Goal: Task Accomplishment & Management: Complete application form

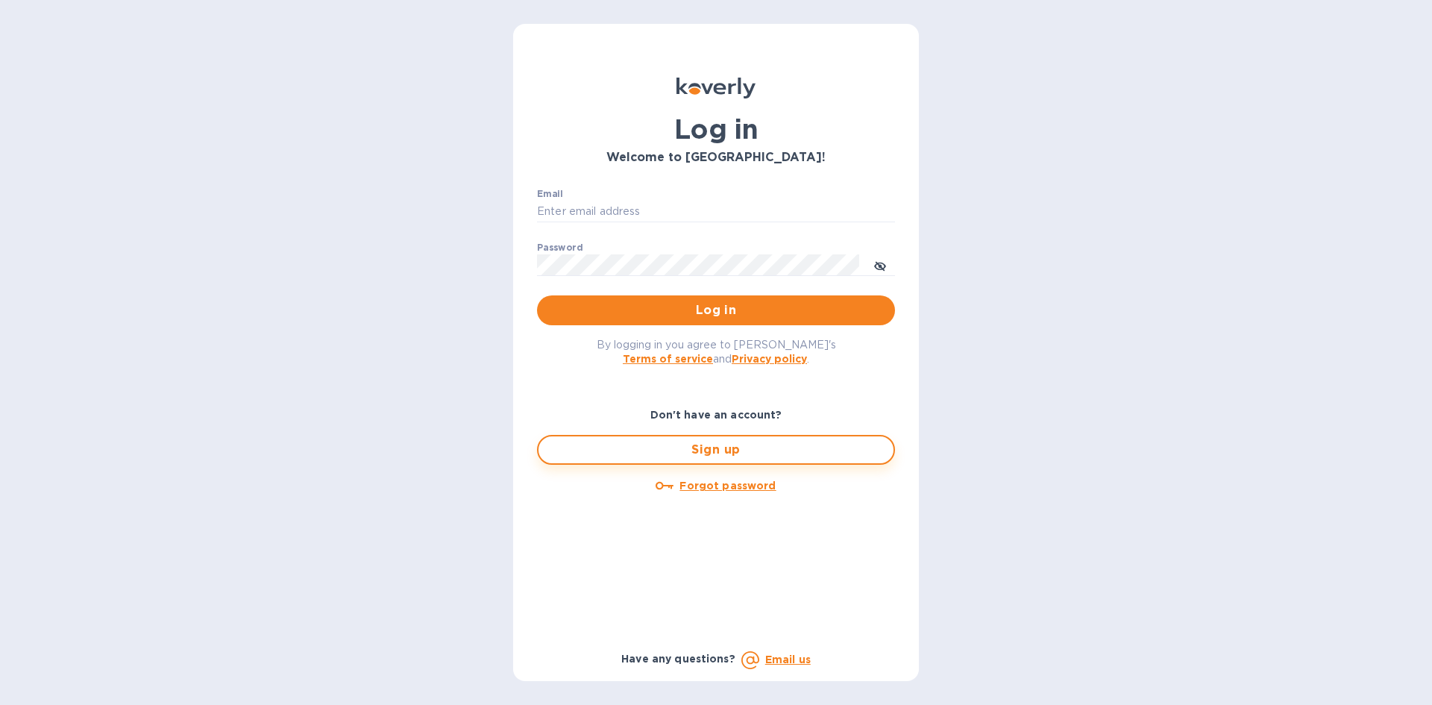
click at [679, 450] on span "Sign up" at bounding box center [715, 450] width 331 height 18
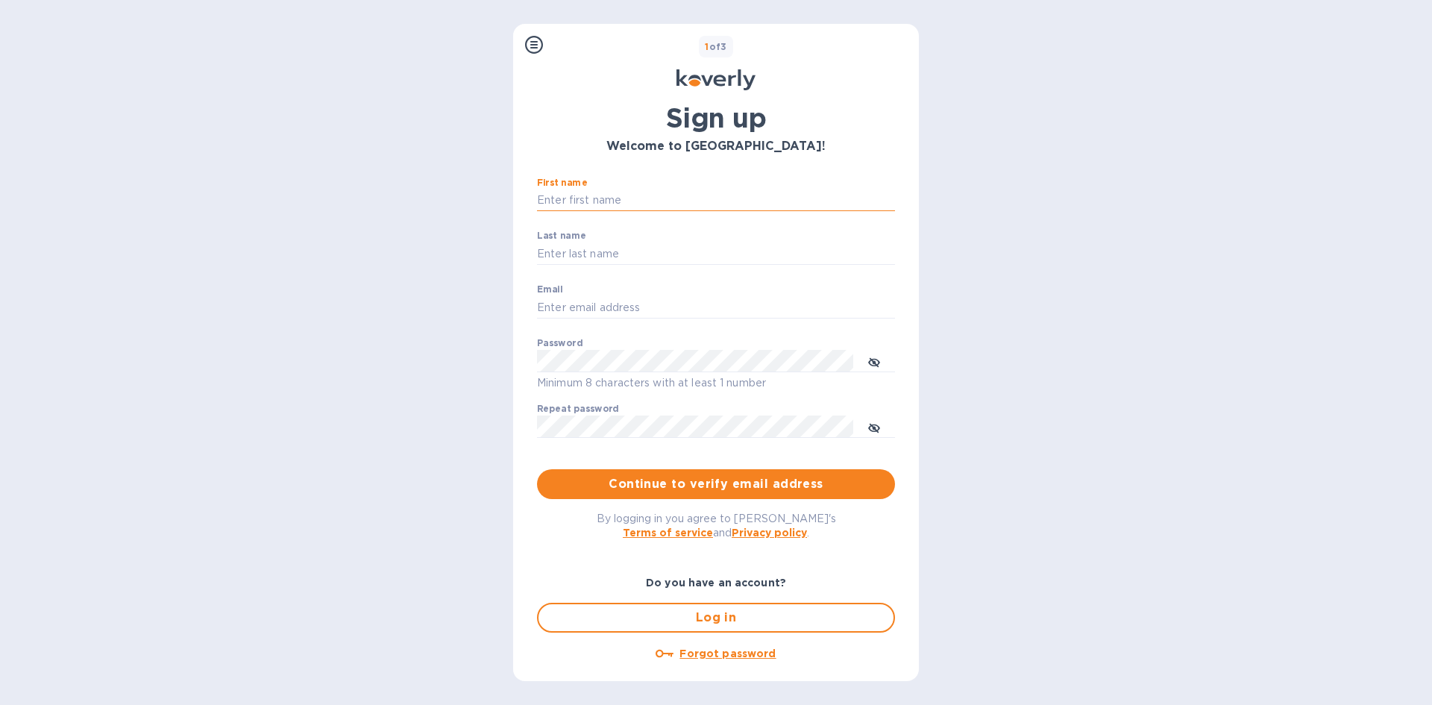
click at [594, 207] on input "First name" at bounding box center [716, 200] width 358 height 22
type input "[PERSON_NAME]"
type input "[EMAIL_ADDRESS][DOMAIN_NAME]"
click at [569, 250] on input "[PERSON_NAME]" at bounding box center [716, 253] width 358 height 22
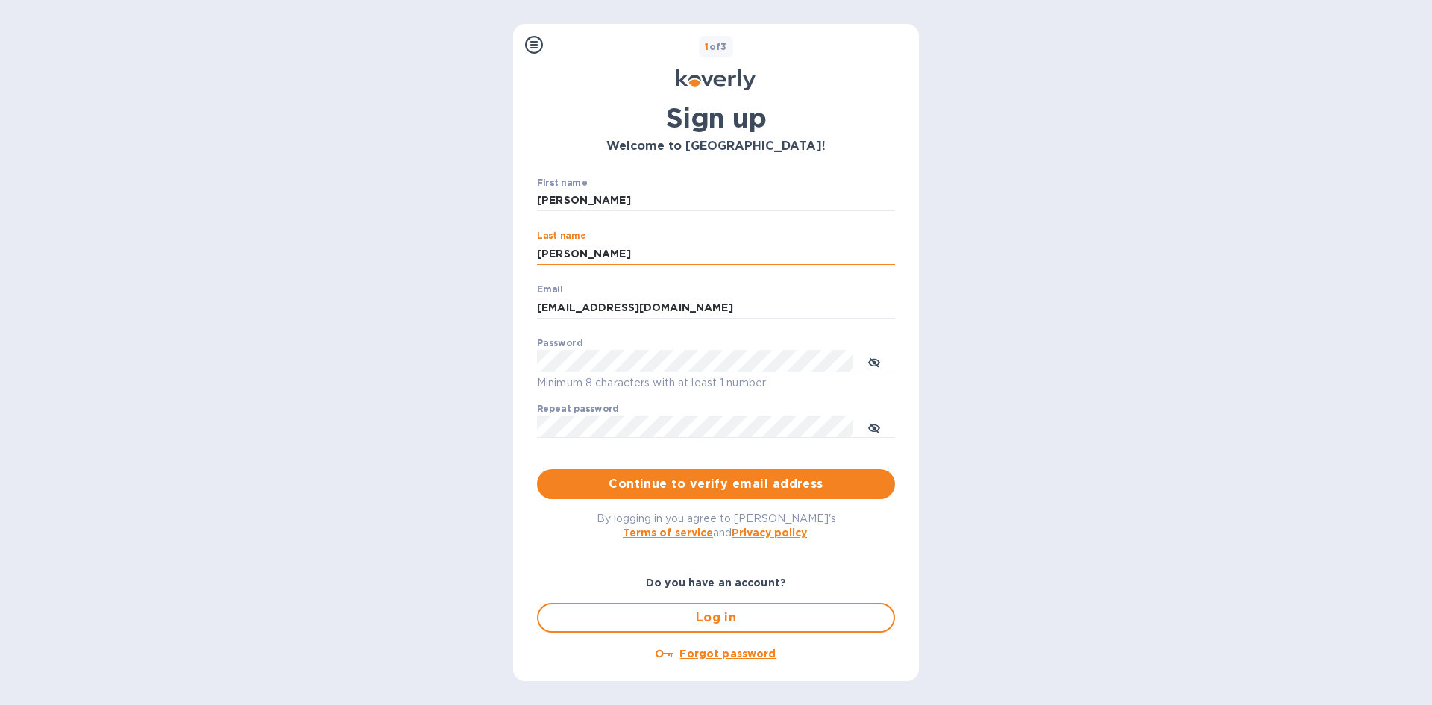
click at [569, 250] on input "[PERSON_NAME]" at bounding box center [716, 253] width 358 height 22
type input "Landau"
drag, startPoint x: 574, startPoint y: 195, endPoint x: 527, endPoint y: 190, distance: 47.3
click at [527, 190] on div "First name [PERSON_NAME] ​ Last name [PERSON_NAME] ​ Email [EMAIL_ADDRESS][DOMA…" at bounding box center [716, 338] width 382 height 345
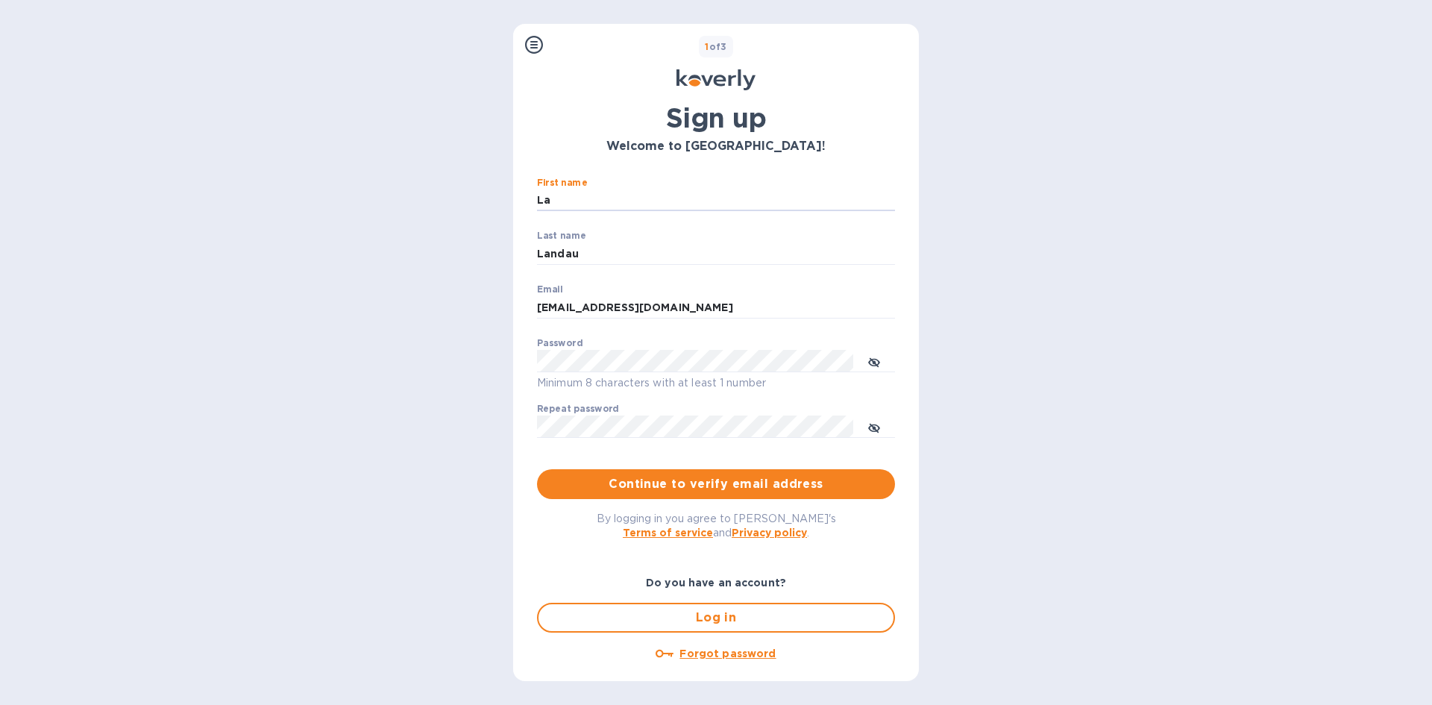
type input "L"
type input "[PERSON_NAME]"
click at [774, 476] on span "Continue to verify email address" at bounding box center [716, 484] width 334 height 18
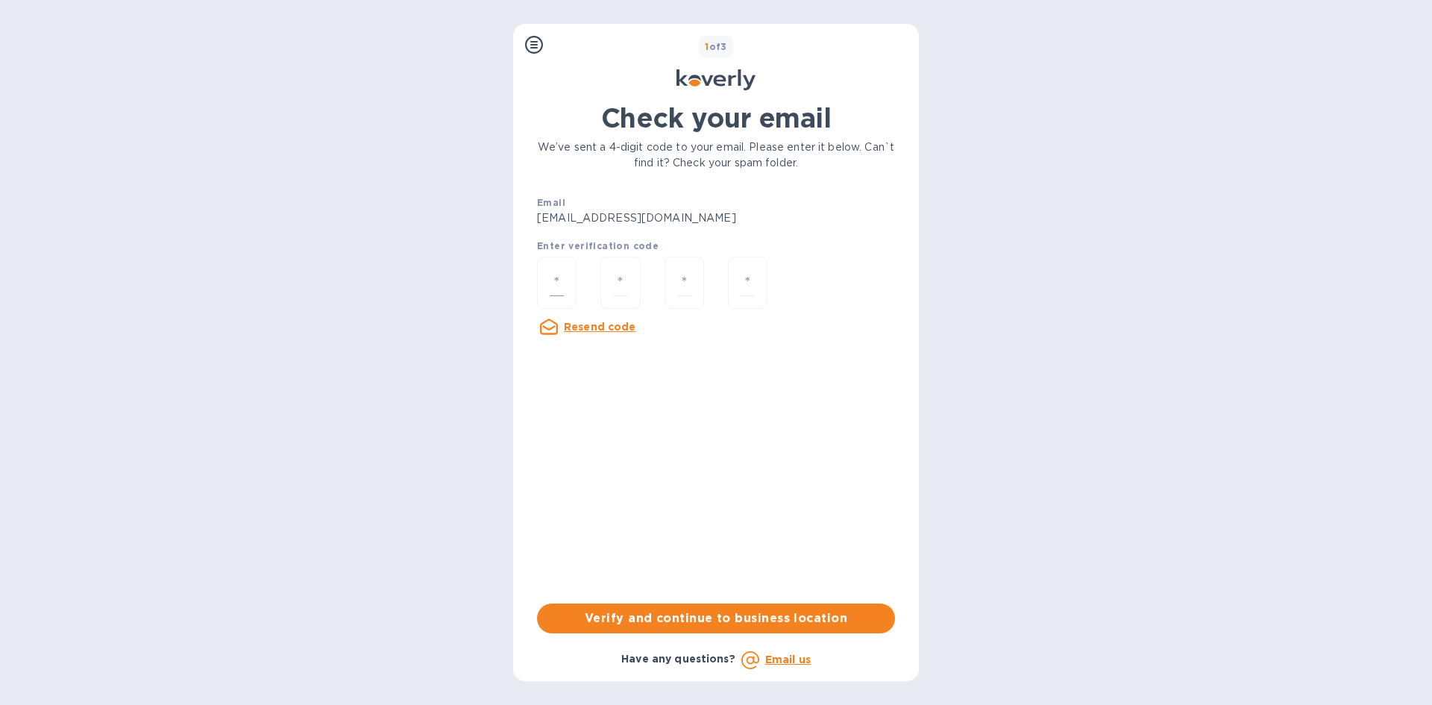
click at [547, 274] on div at bounding box center [557, 283] width 40 height 53
type input "7"
type input "9"
type input "5"
type input "0"
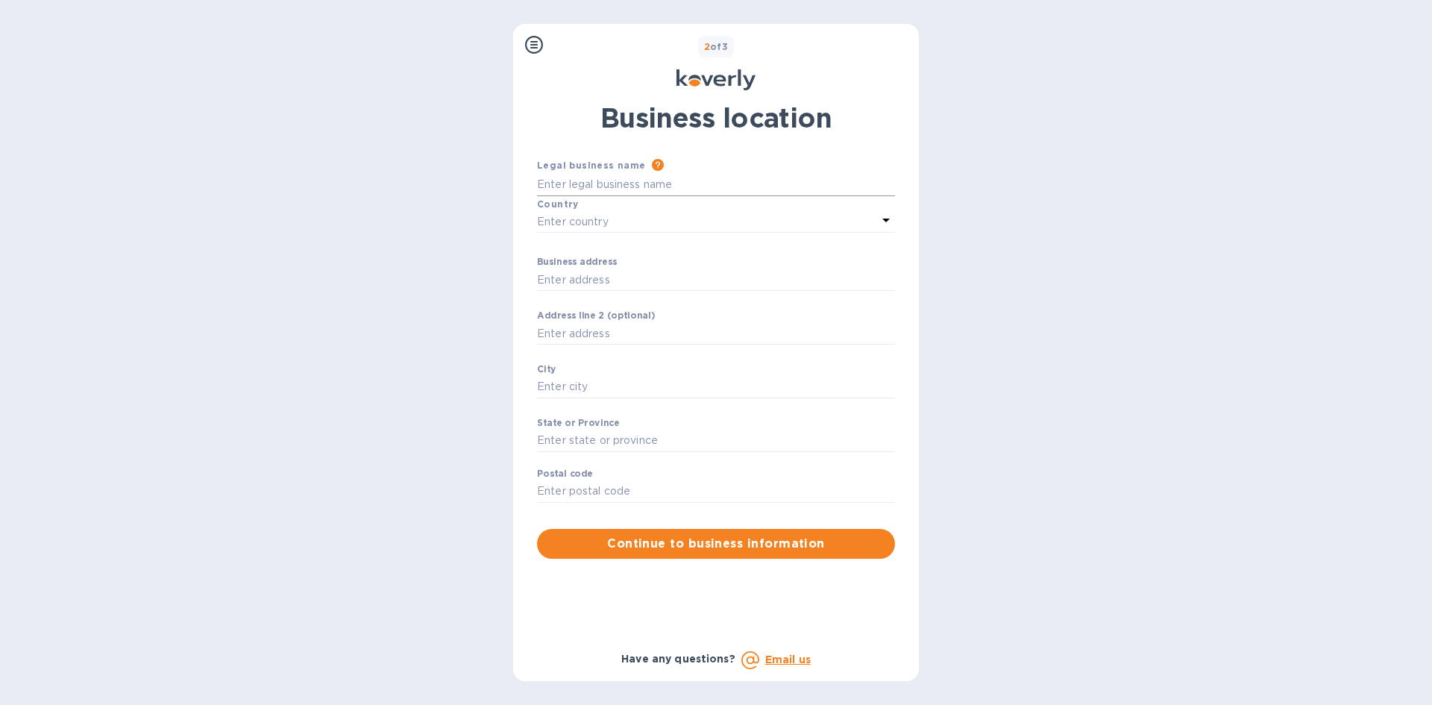
click at [594, 181] on input "Business address" at bounding box center [716, 185] width 358 height 22
click at [615, 224] on div "Enter country" at bounding box center [707, 221] width 340 height 21
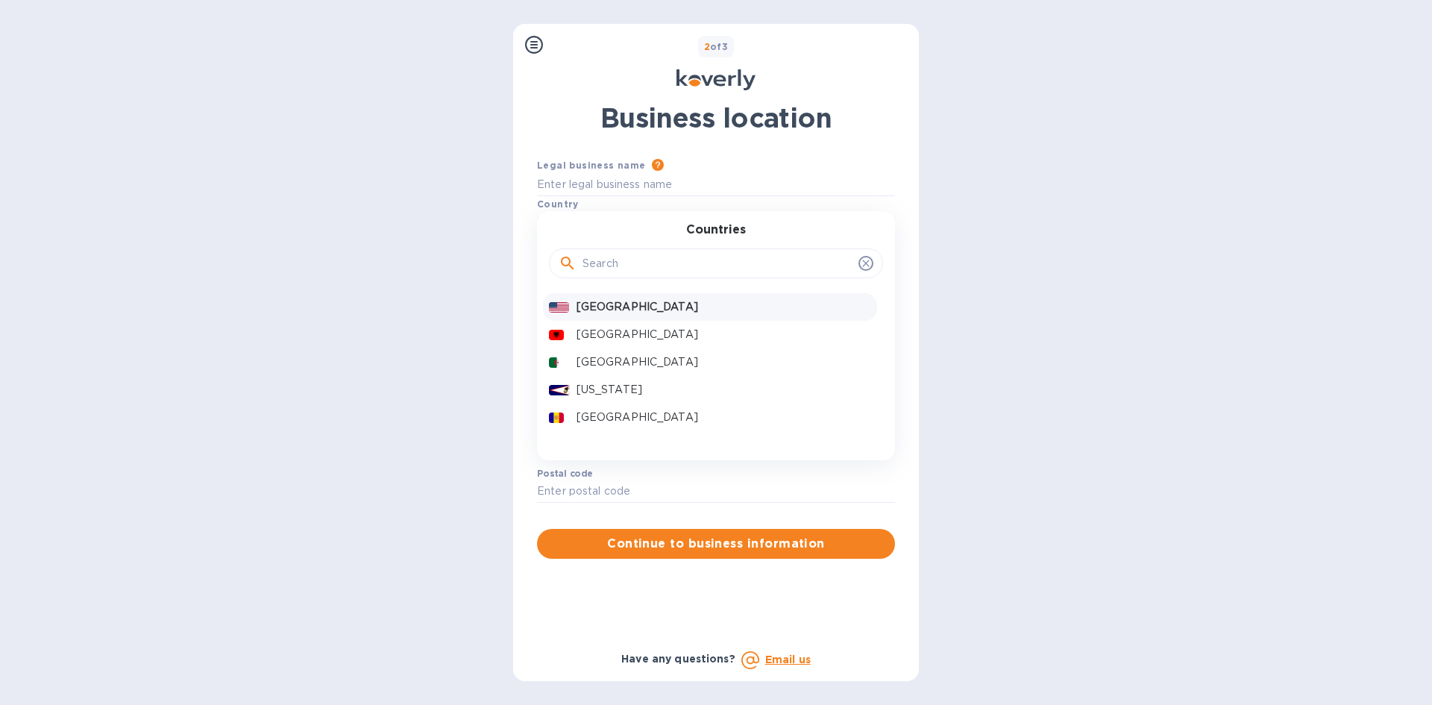
click at [616, 309] on p "[GEOGRAPHIC_DATA]" at bounding box center [723, 307] width 295 height 16
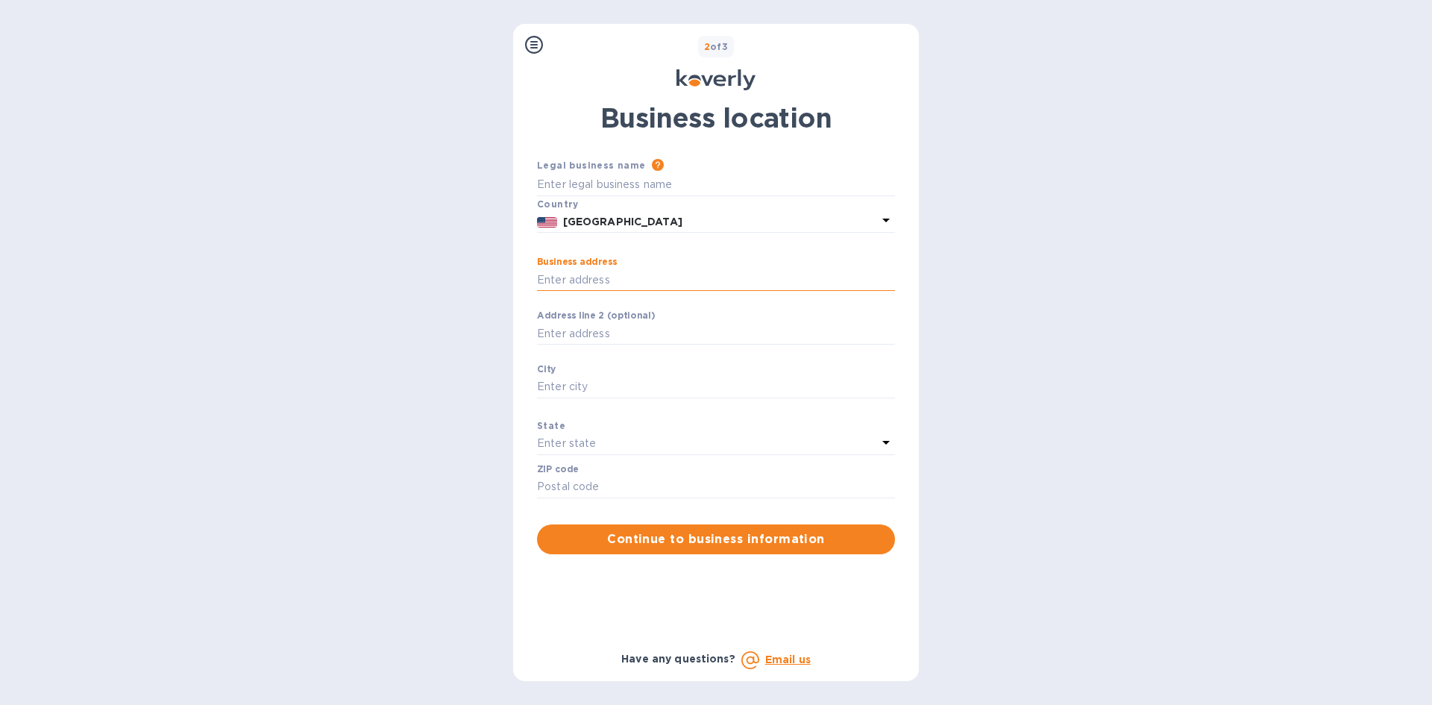
click at [598, 283] on input "Business address" at bounding box center [716, 279] width 358 height 22
type input "[STREET_ADDRESS]"
click at [617, 369] on div "City ​" at bounding box center [716, 391] width 358 height 54
click at [600, 380] on input "Business address" at bounding box center [716, 387] width 358 height 22
click at [600, 438] on div "Enter state" at bounding box center [707, 443] width 340 height 21
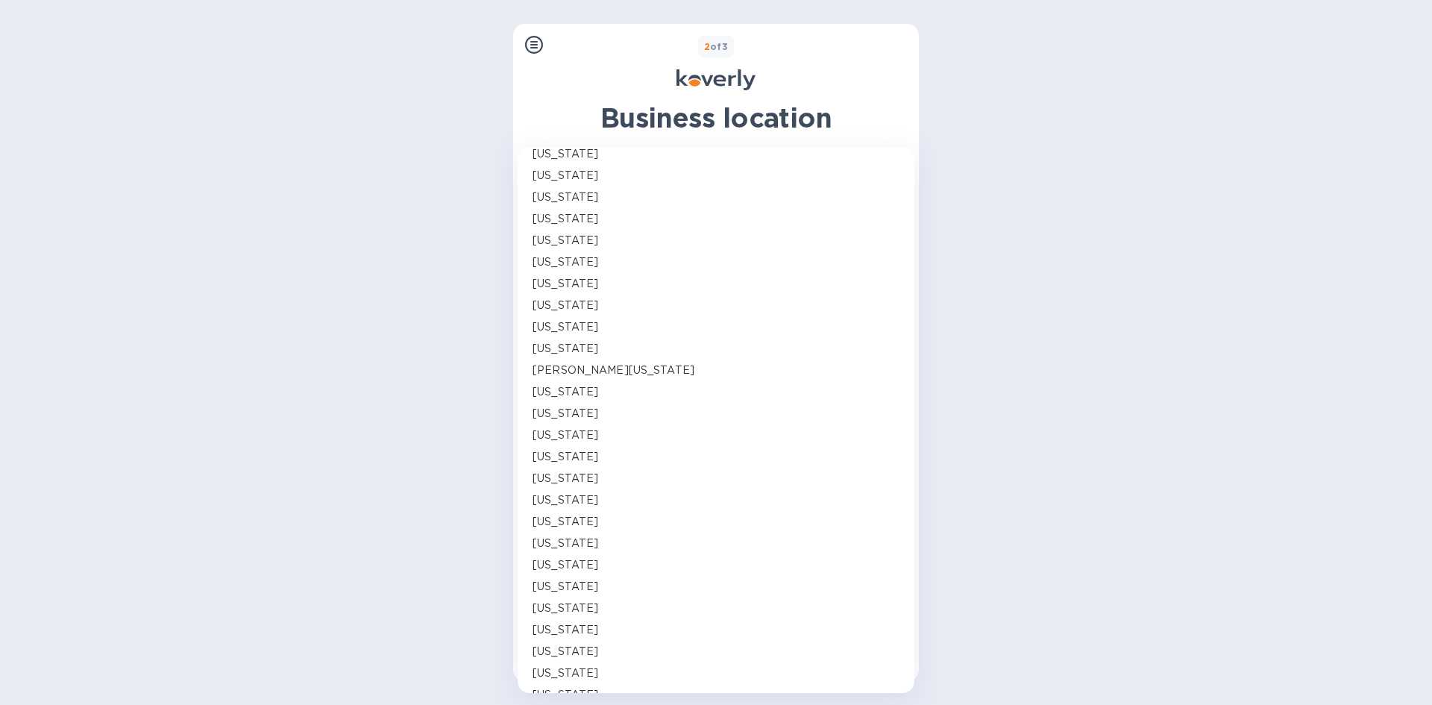
scroll to position [522, 0]
click at [575, 495] on p "[US_STATE]" at bounding box center [565, 502] width 66 height 16
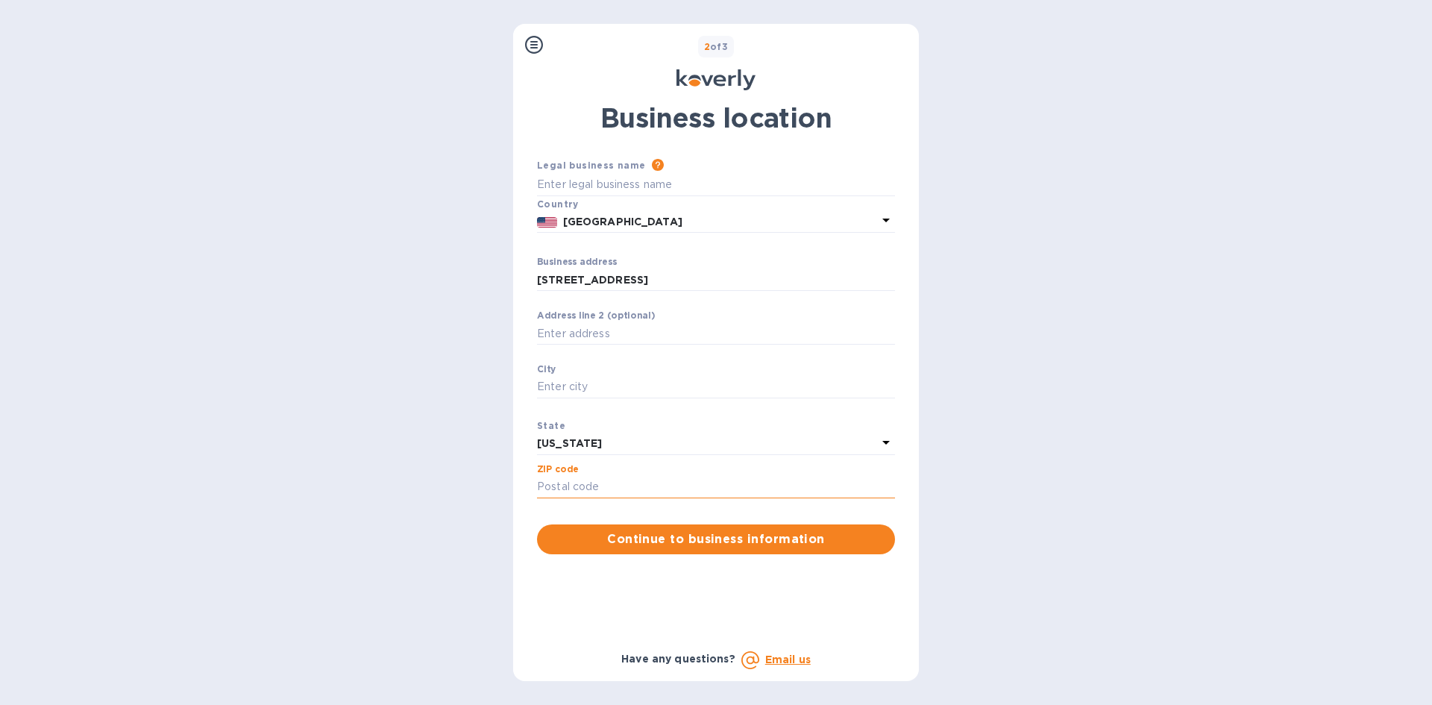
click at [585, 489] on input "Business address" at bounding box center [716, 487] width 358 height 22
type input "11219"
click at [600, 381] on input "Business address" at bounding box center [716, 387] width 358 height 22
type input "b"
type input "[GEOGRAPHIC_DATA]"
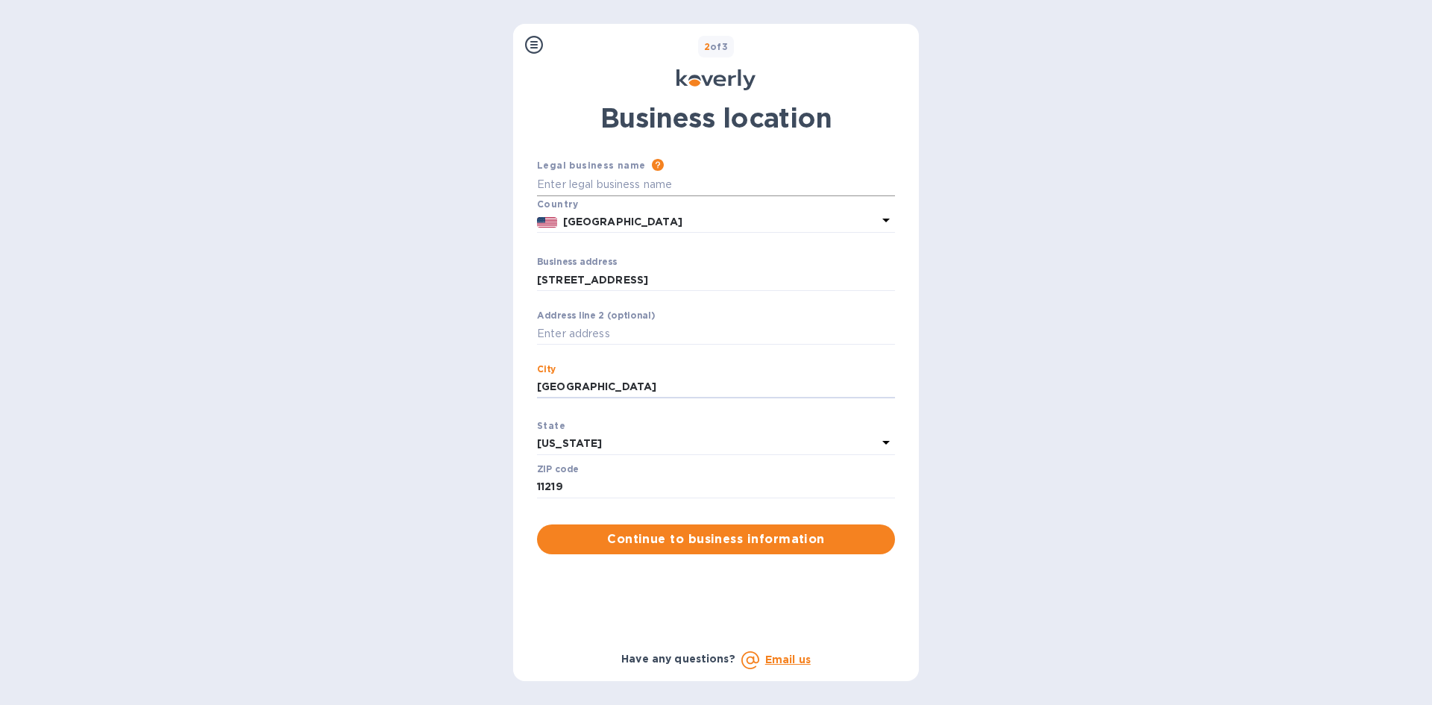
click at [600, 174] on input "Business address" at bounding box center [716, 185] width 358 height 22
type input "Windstar Cooling Inc"
click at [793, 538] on span "Continue to business information" at bounding box center [716, 539] width 334 height 18
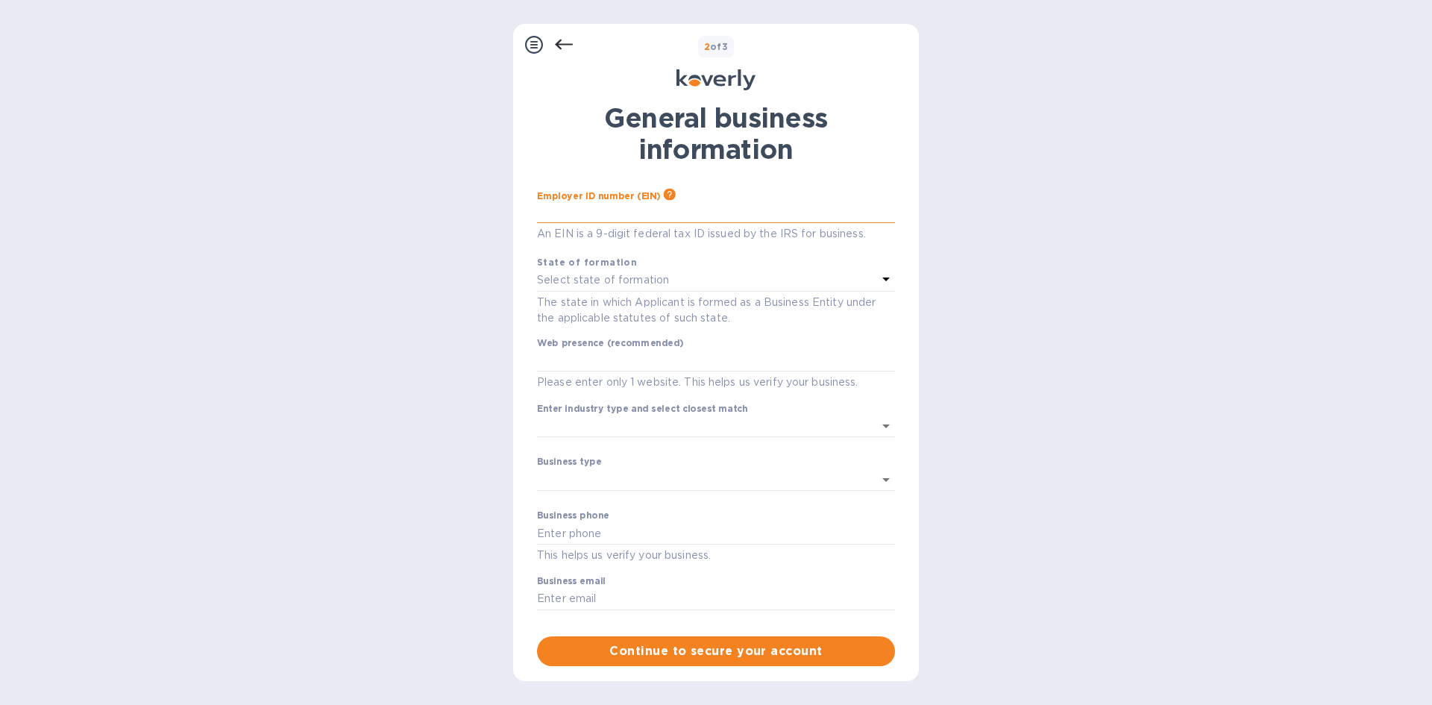
click at [653, 205] on input "text" at bounding box center [716, 212] width 358 height 22
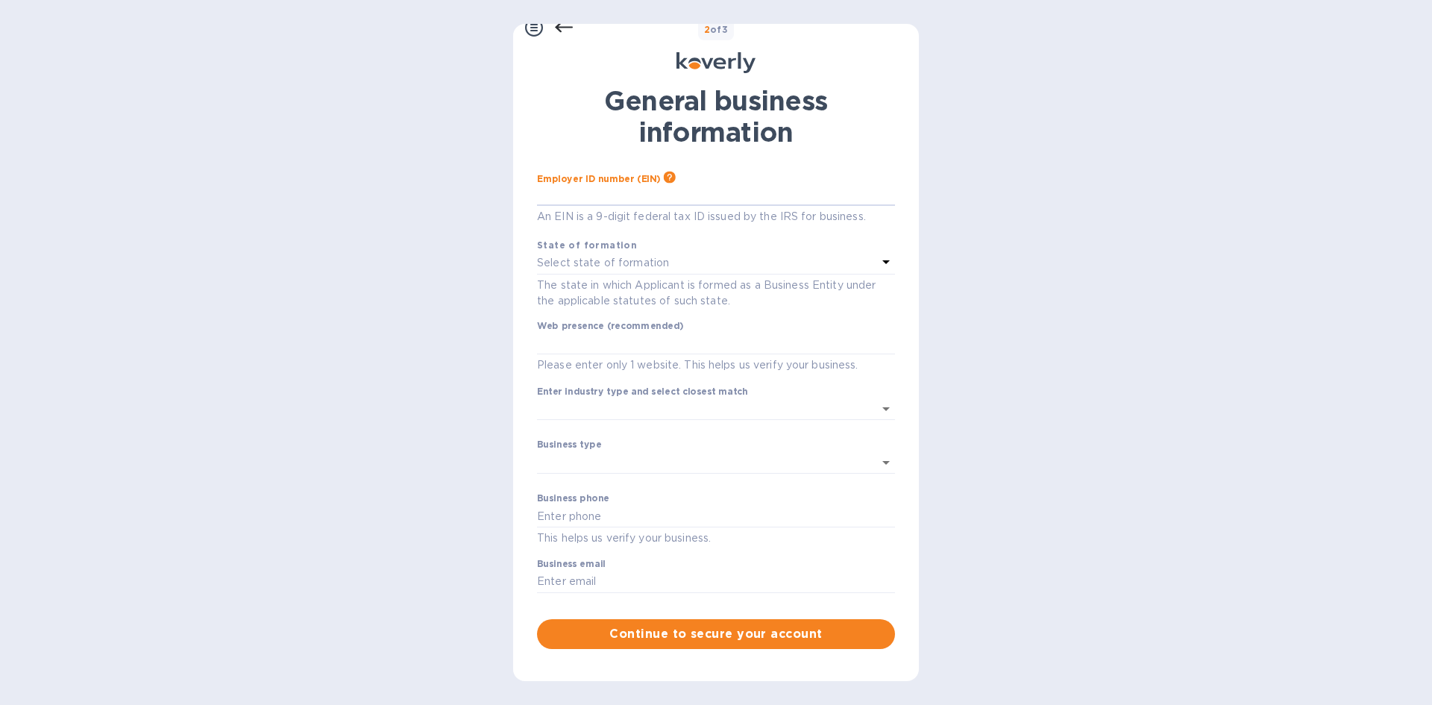
scroll to position [0, 0]
